Goal: Task Accomplishment & Management: Manage account settings

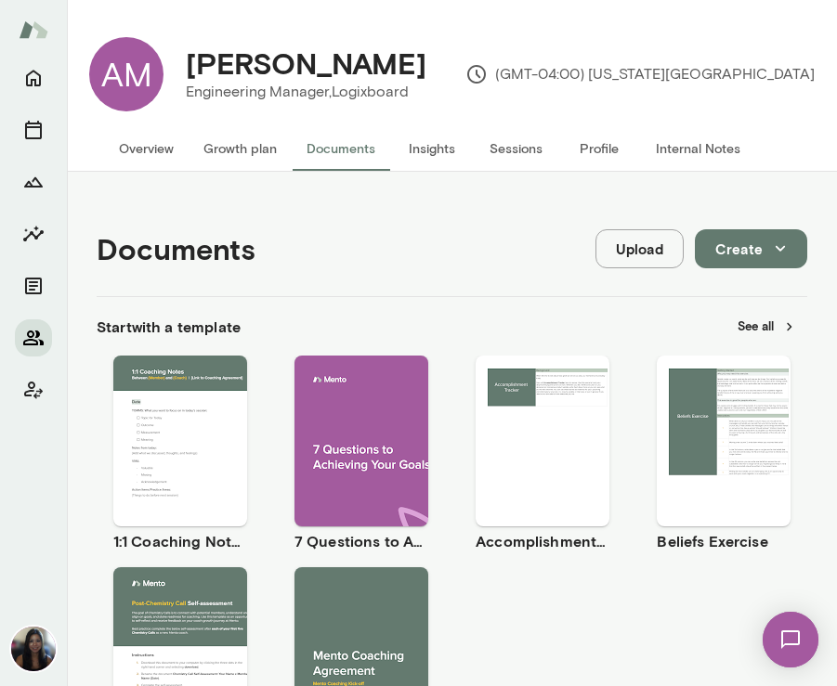
scroll to position [586, 0]
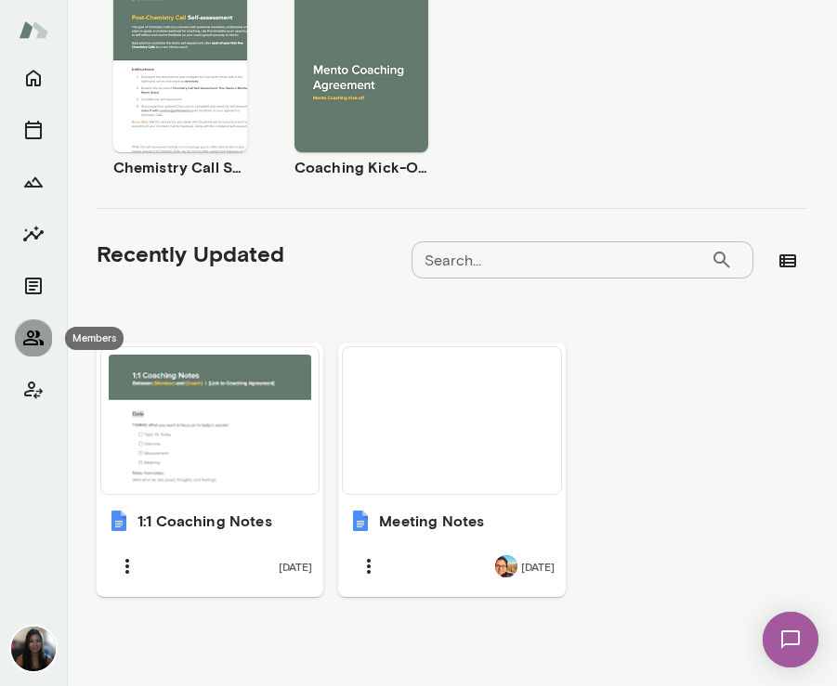
click at [42, 334] on icon "Members" at bounding box center [33, 338] width 22 height 22
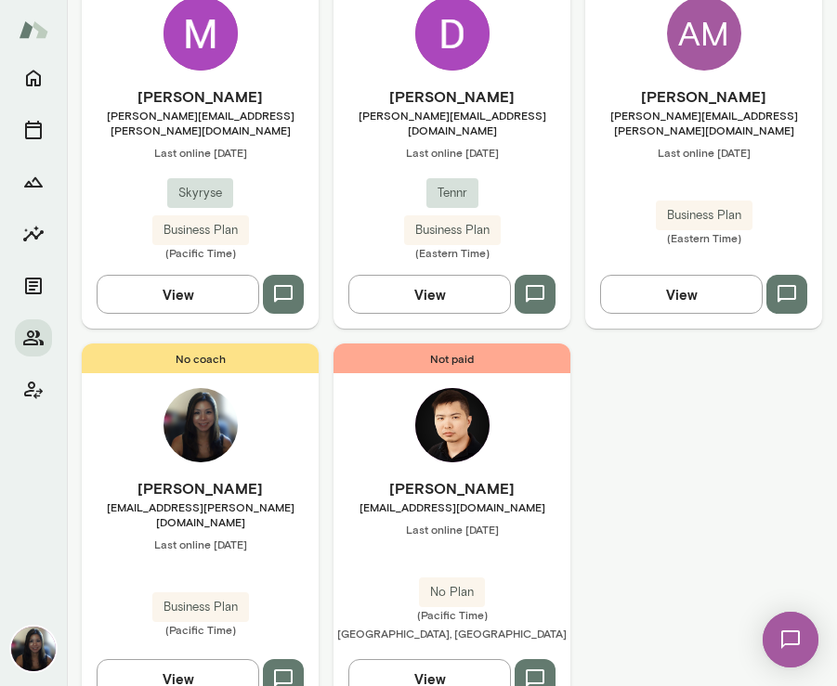
scroll to position [633, 0]
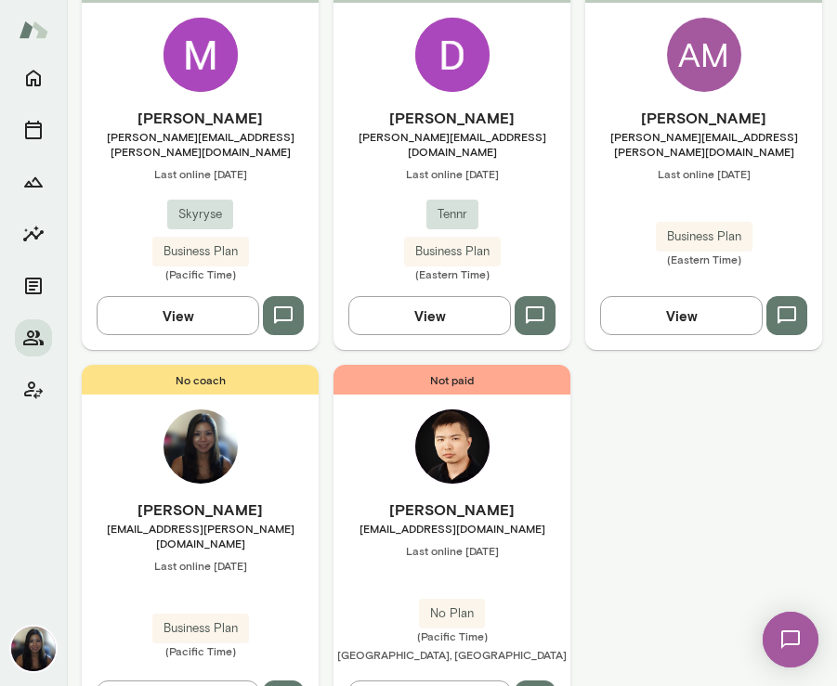
click at [634, 296] on button "View" at bounding box center [681, 315] width 163 height 39
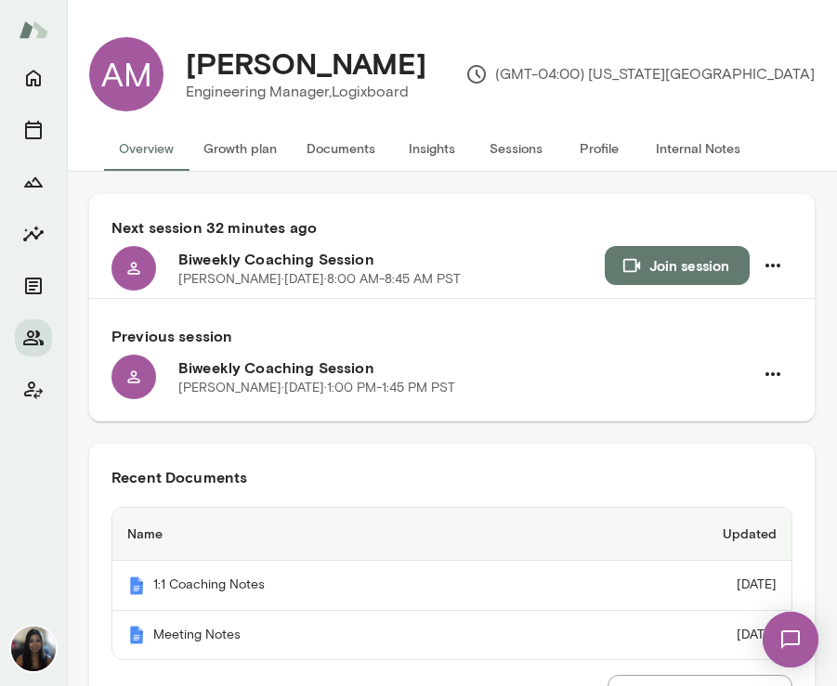
click at [255, 137] on button "Growth plan" at bounding box center [240, 148] width 103 height 45
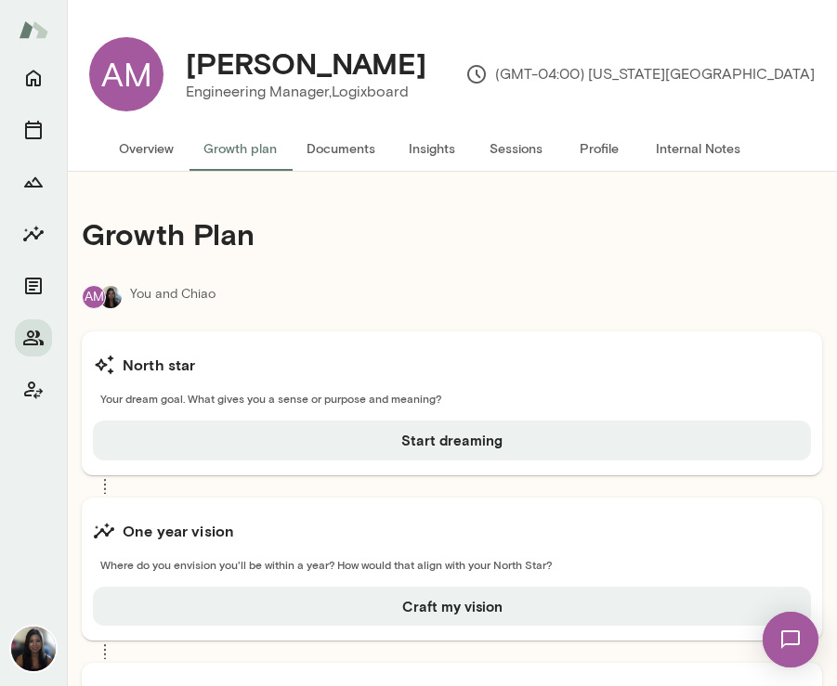
click at [339, 149] on button "Documents" at bounding box center [341, 148] width 98 height 45
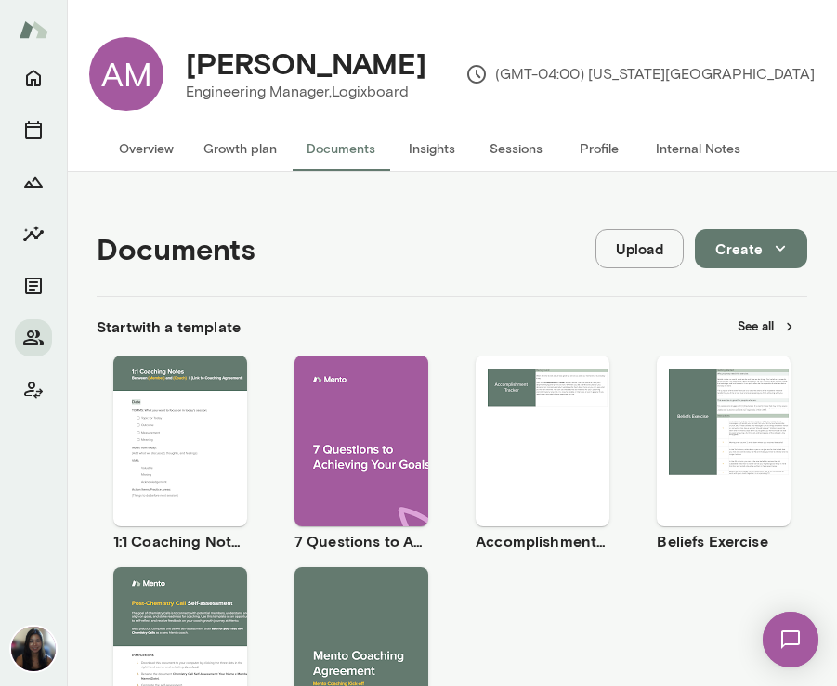
click at [239, 150] on button "Growth plan" at bounding box center [240, 148] width 103 height 45
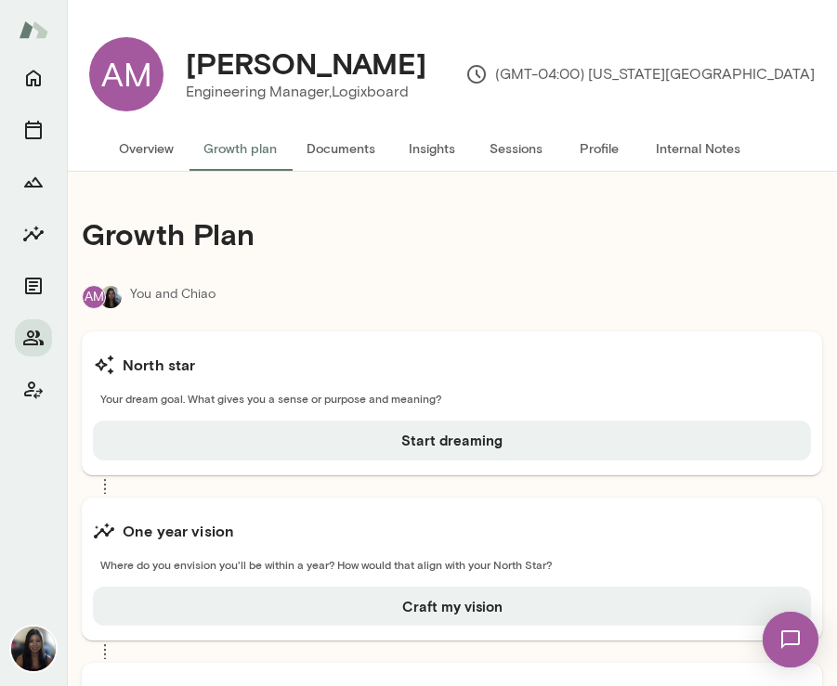
click at [143, 153] on button "Overview" at bounding box center [146, 148] width 85 height 45
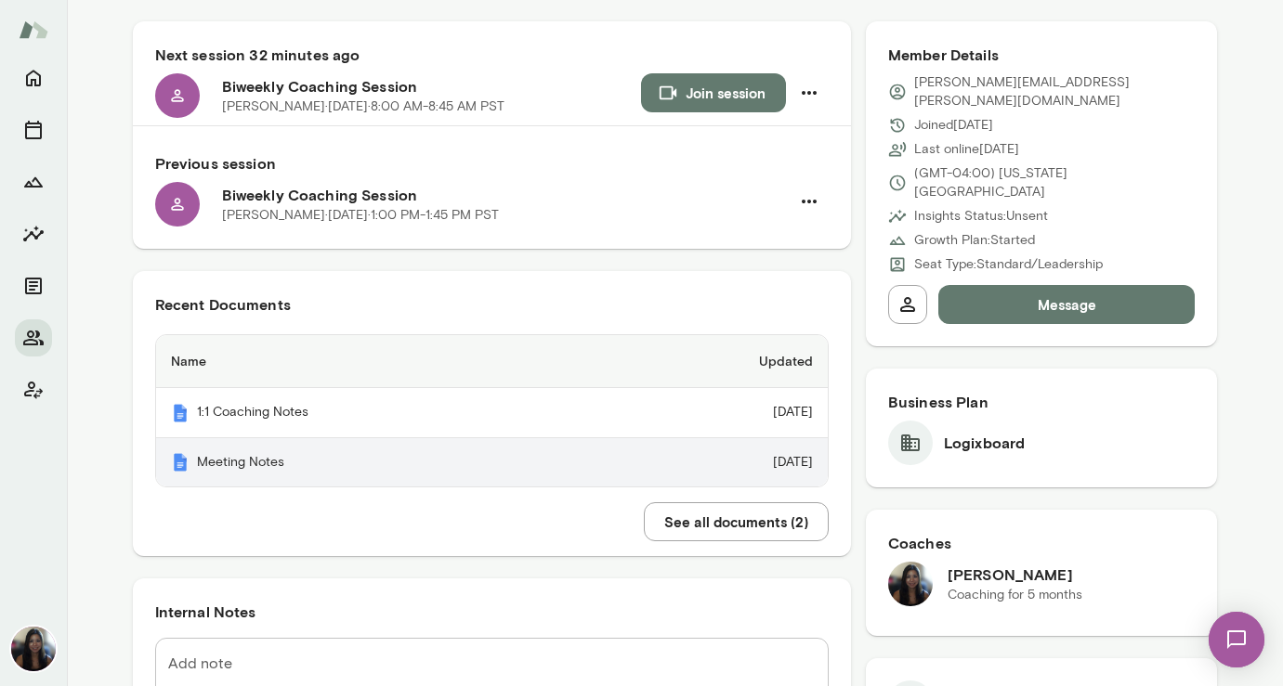
scroll to position [173, 0]
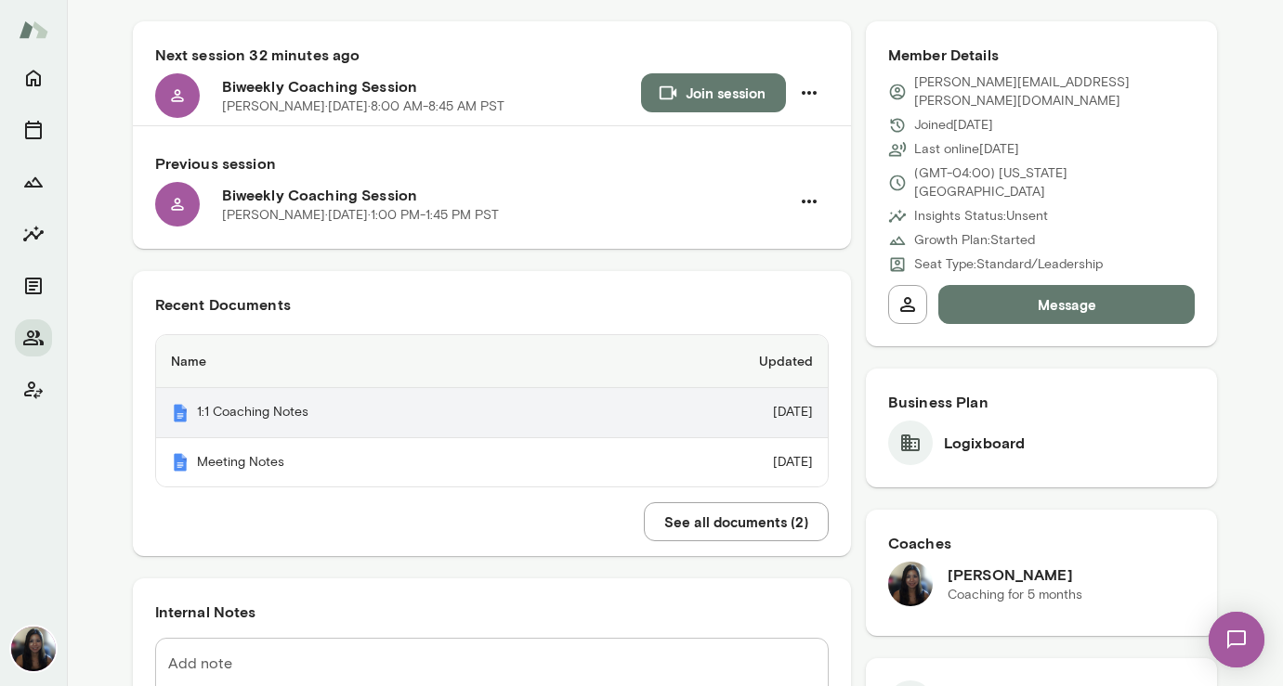
click at [302, 414] on th "1:1 Coaching Notes" at bounding box center [380, 413] width 448 height 50
